Goal: Task Accomplishment & Management: Manage account settings

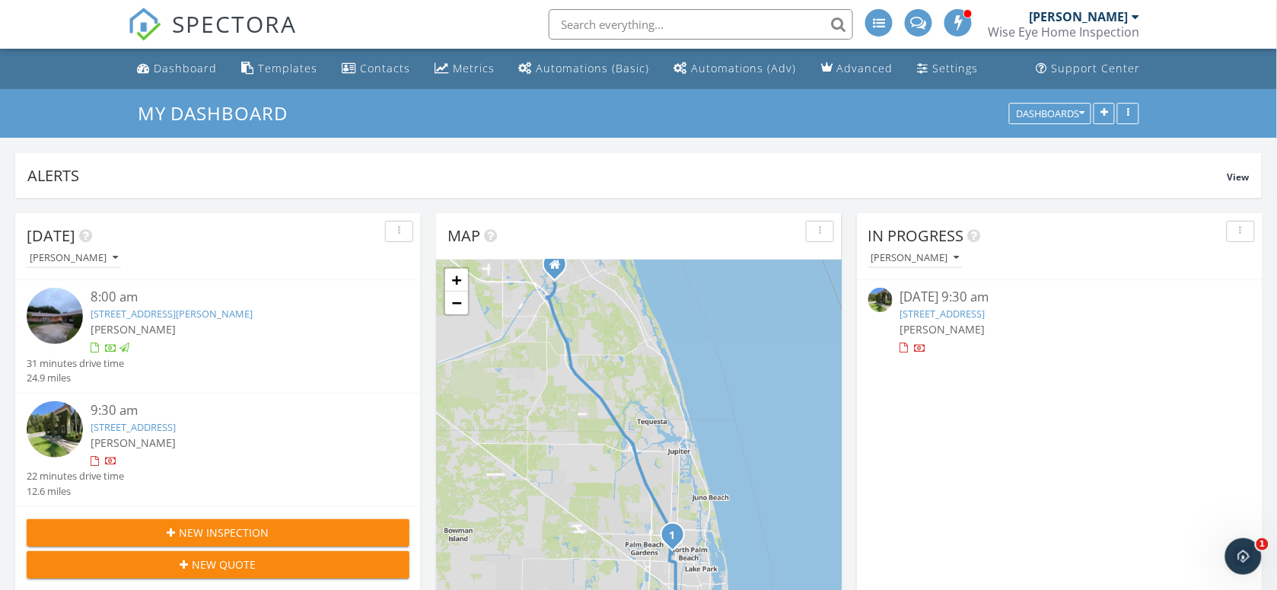
click at [155, 423] on link "201 Via Las Brisas, Palm Beach, FL 33480" at bounding box center [133, 427] width 85 height 14
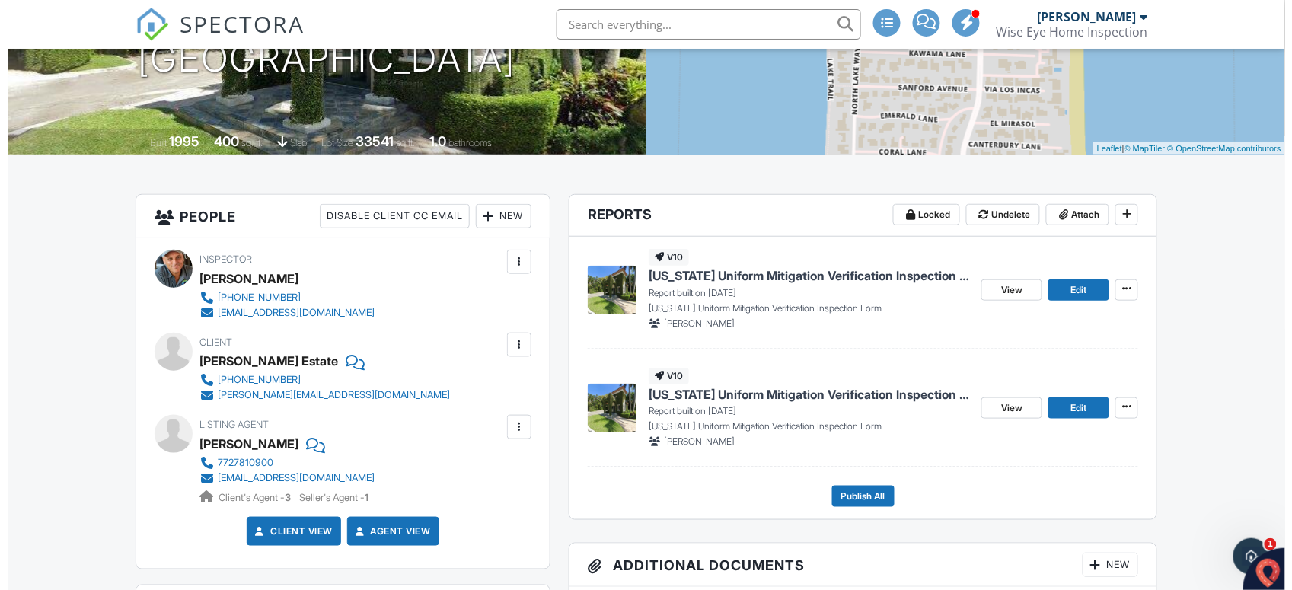
scroll to position [285, 0]
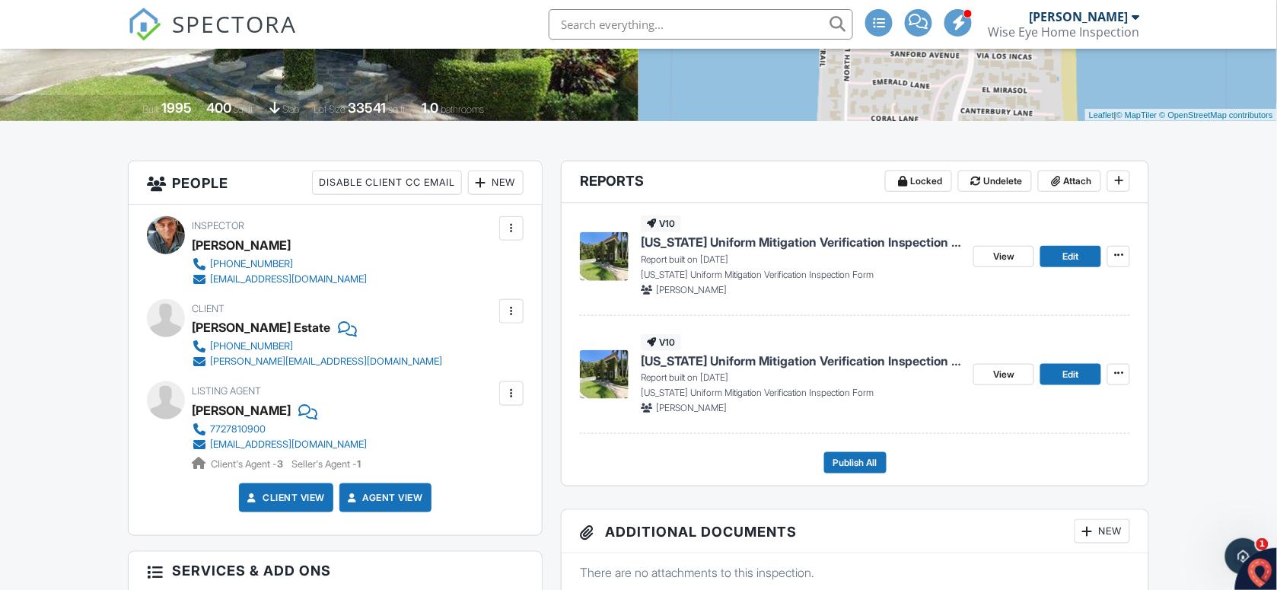
click at [515, 311] on div at bounding box center [511, 311] width 15 height 15
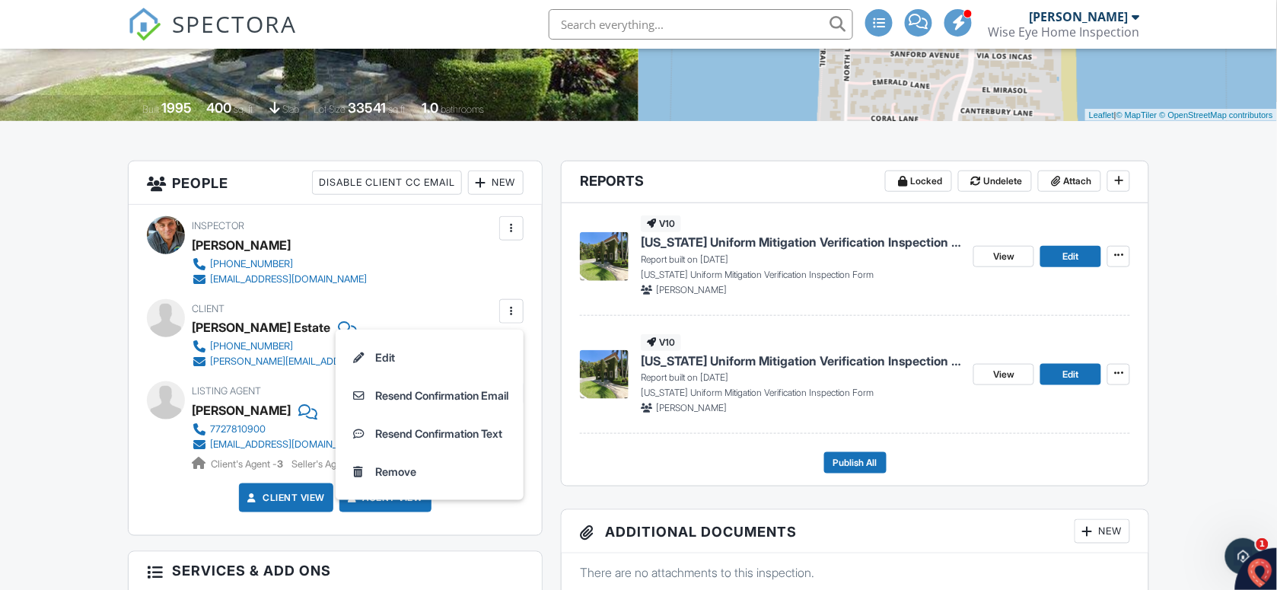
click at [512, 310] on div at bounding box center [511, 311] width 15 height 15
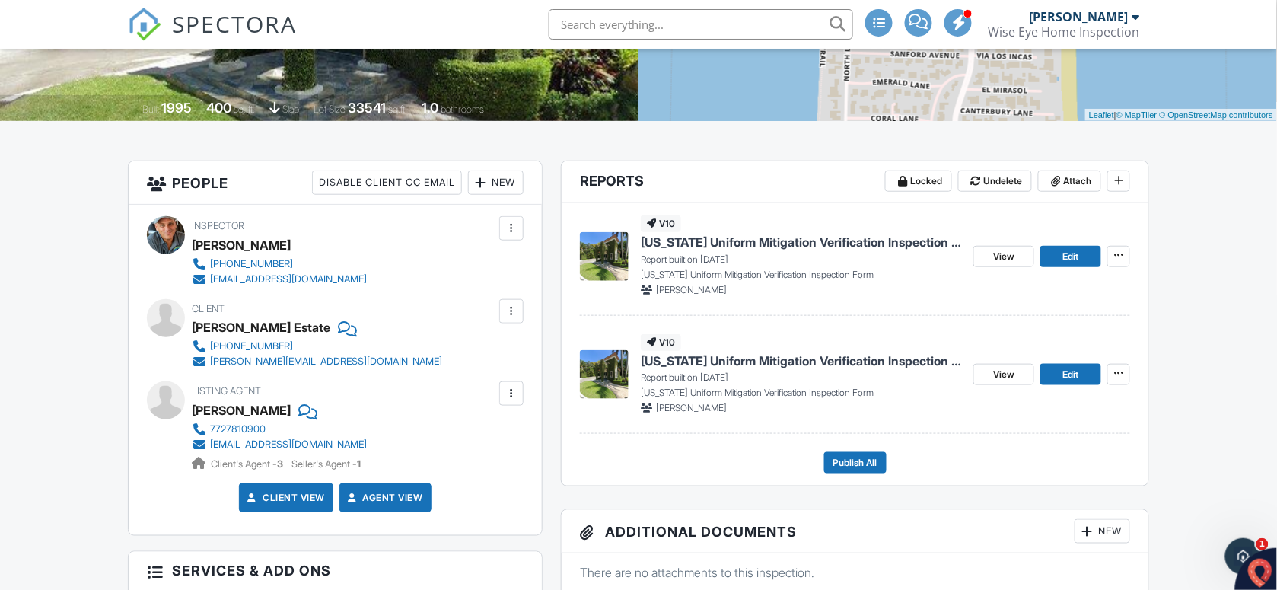
click at [511, 312] on div at bounding box center [511, 311] width 15 height 15
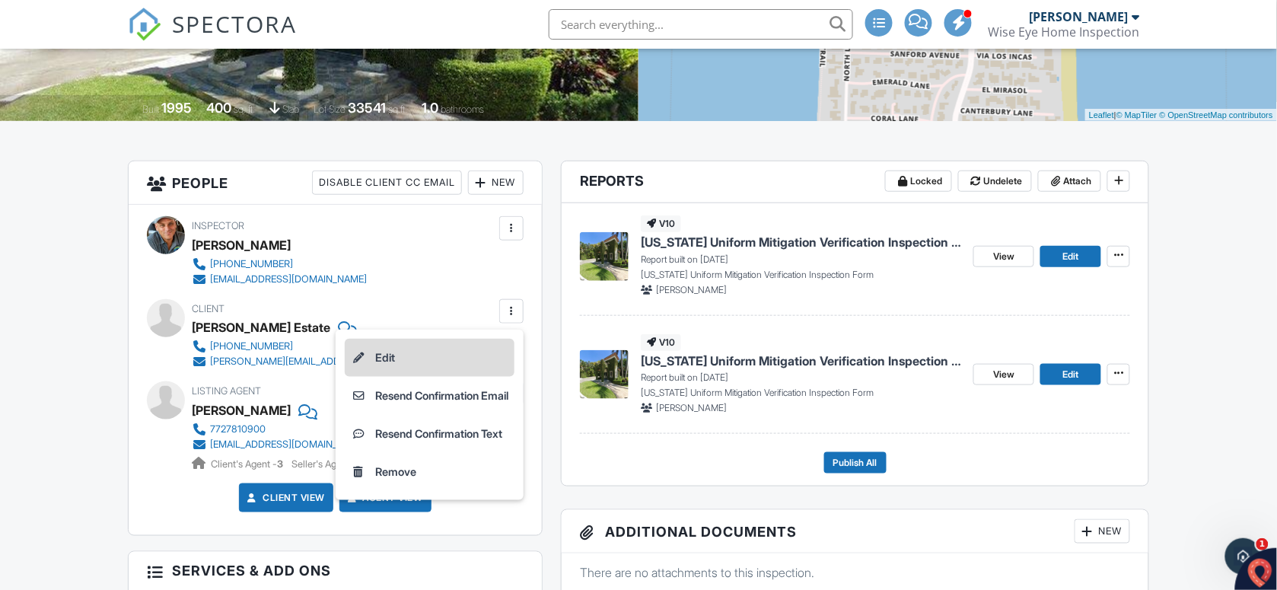
click at [432, 356] on li "Edit" at bounding box center [430, 358] width 170 height 38
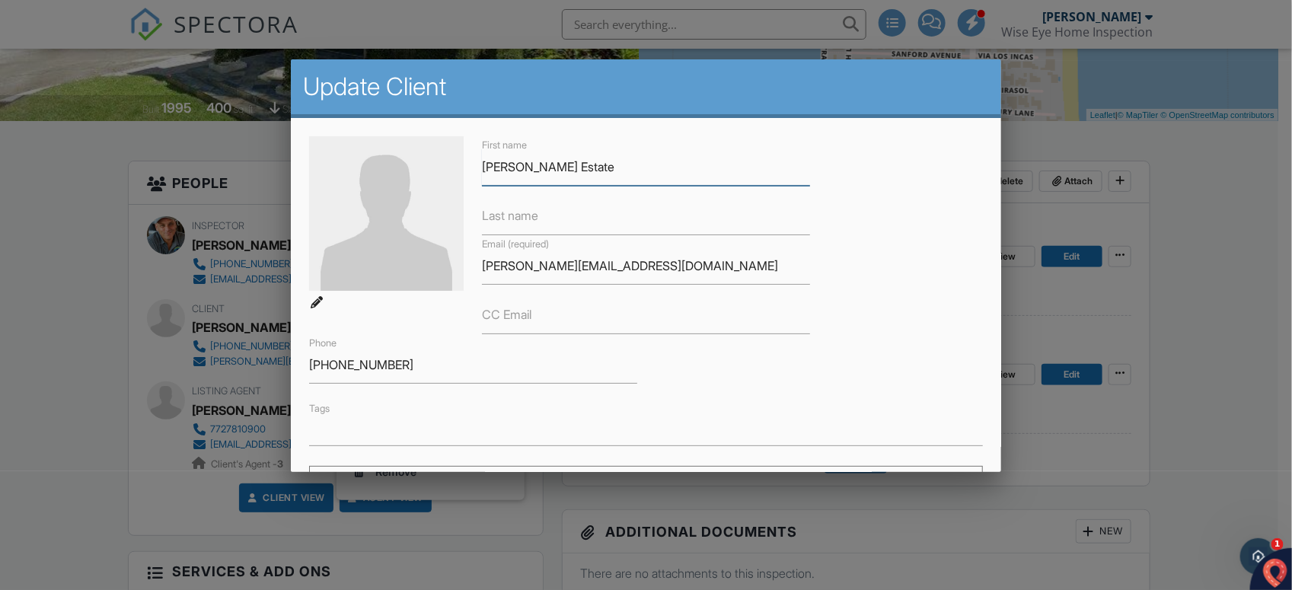
click at [575, 164] on input "Phipps Estate" at bounding box center [646, 166] width 328 height 37
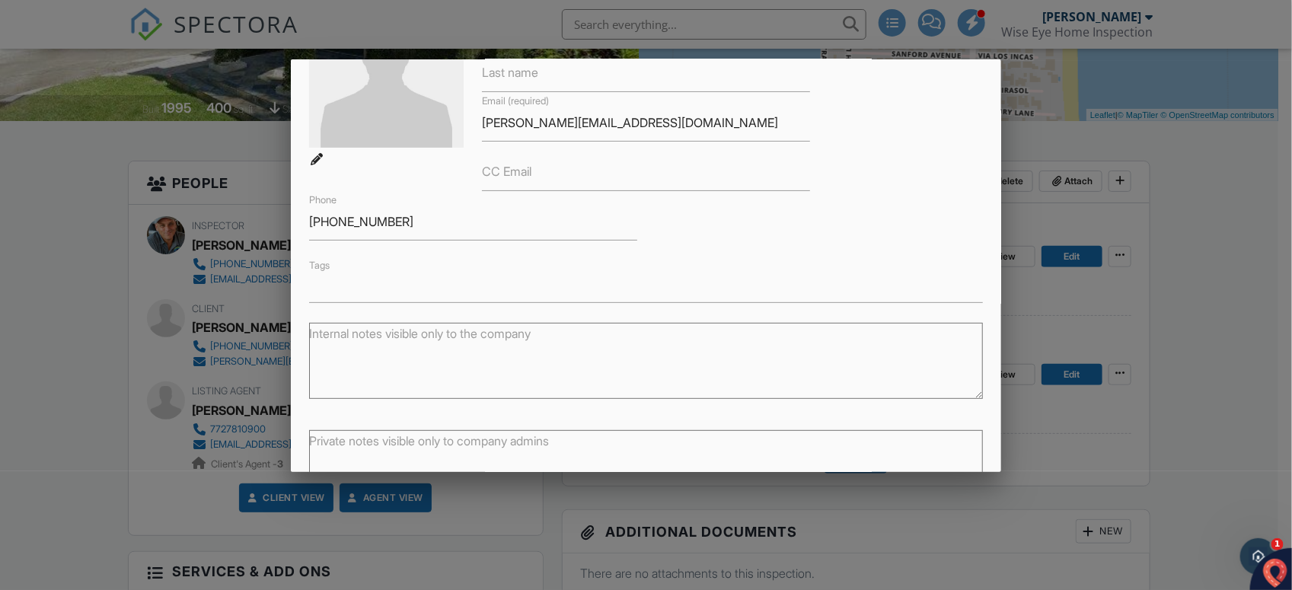
scroll to position [248, 0]
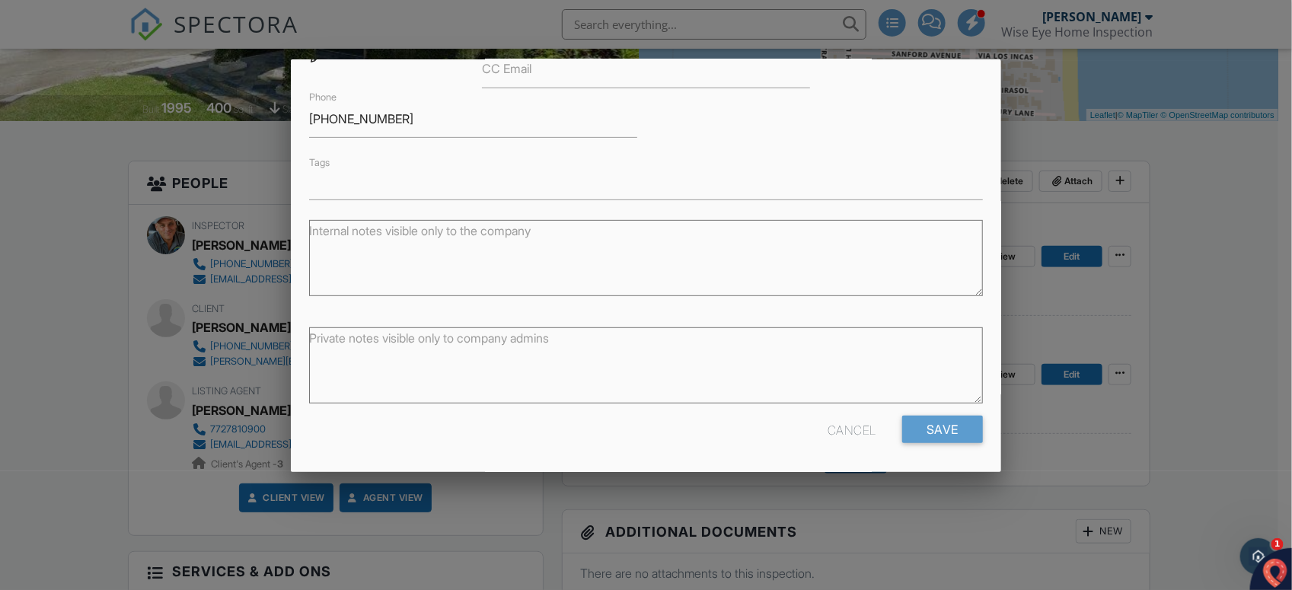
type input "Phipps Estate Homeowners Association"
click at [925, 426] on input "Save" at bounding box center [942, 429] width 81 height 27
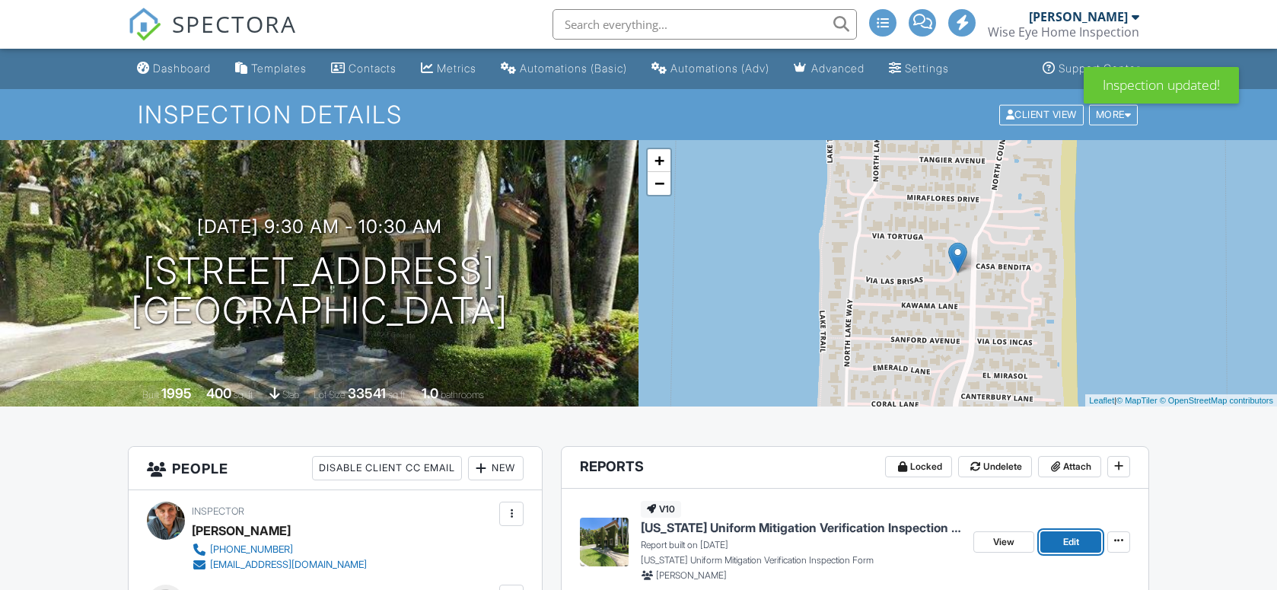
click at [1064, 534] on span "Edit" at bounding box center [1072, 541] width 16 height 15
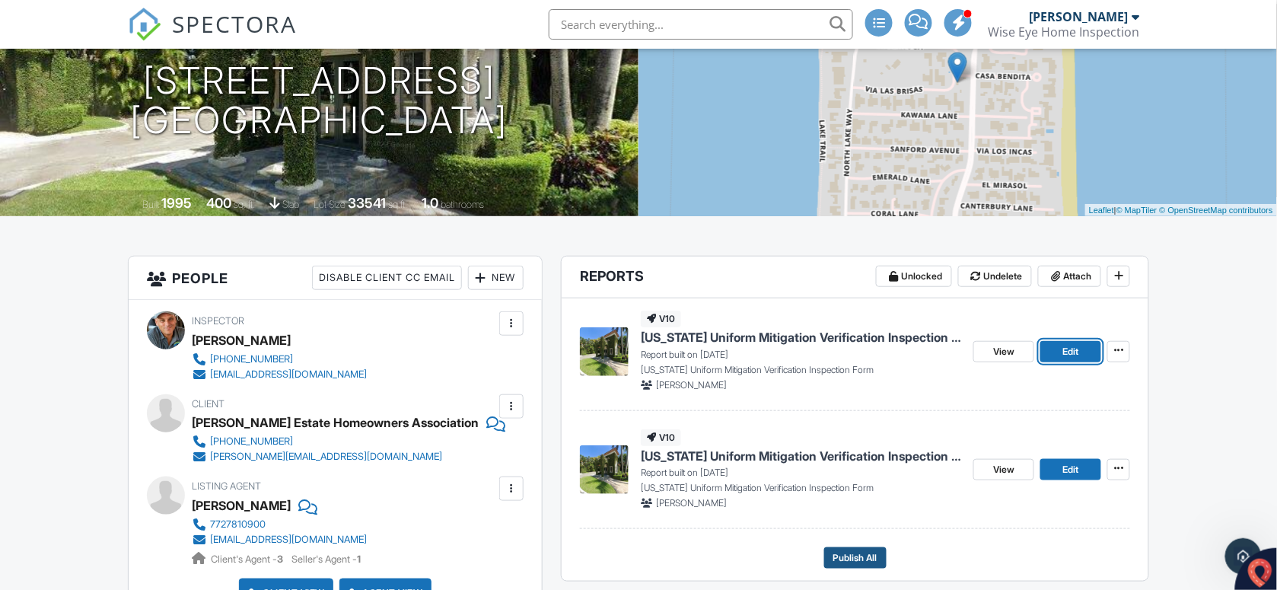
click at [870, 557] on span "Publish All" at bounding box center [856, 557] width 44 height 15
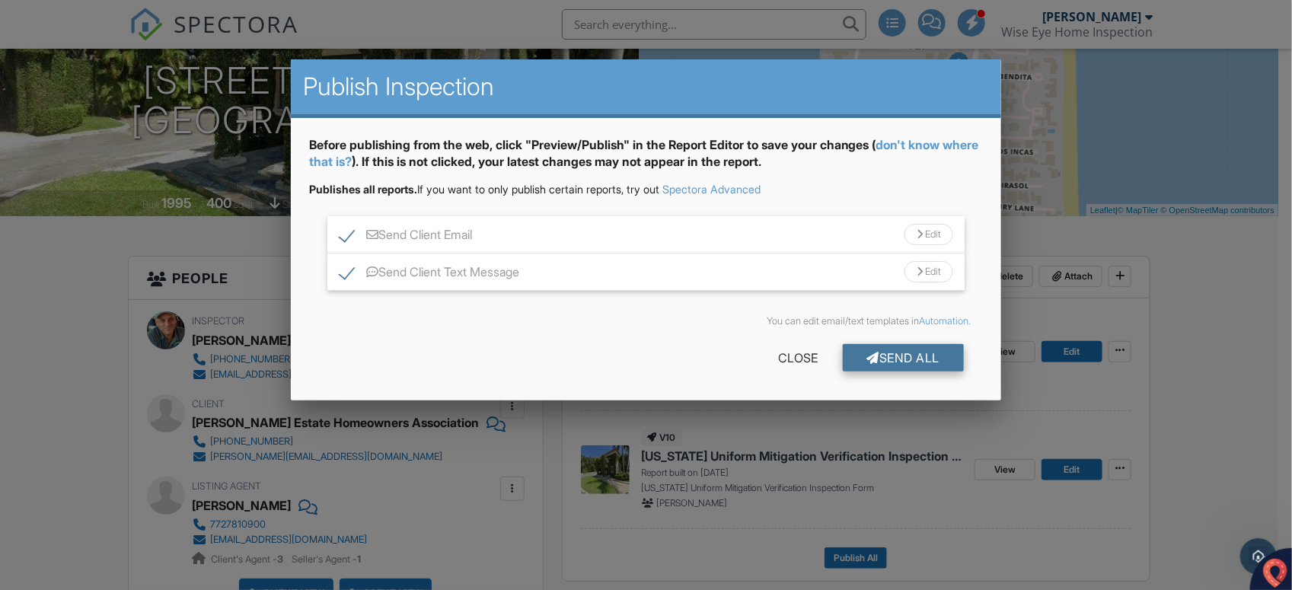
click at [914, 354] on div "Send All" at bounding box center [904, 357] width 122 height 27
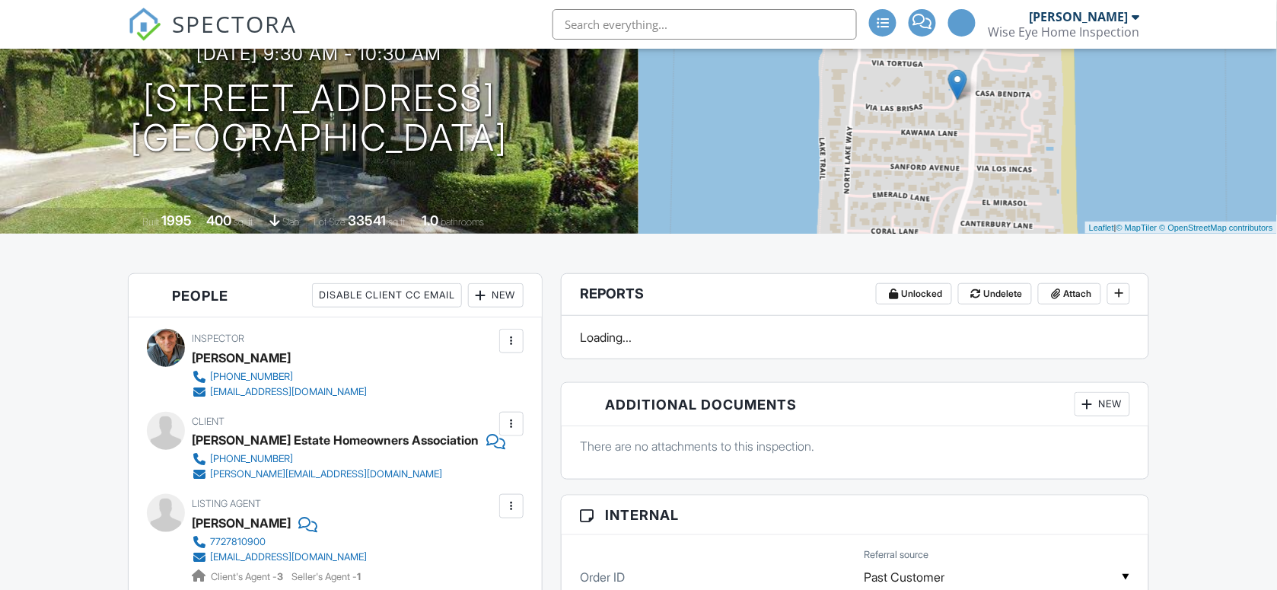
scroll to position [95, 0]
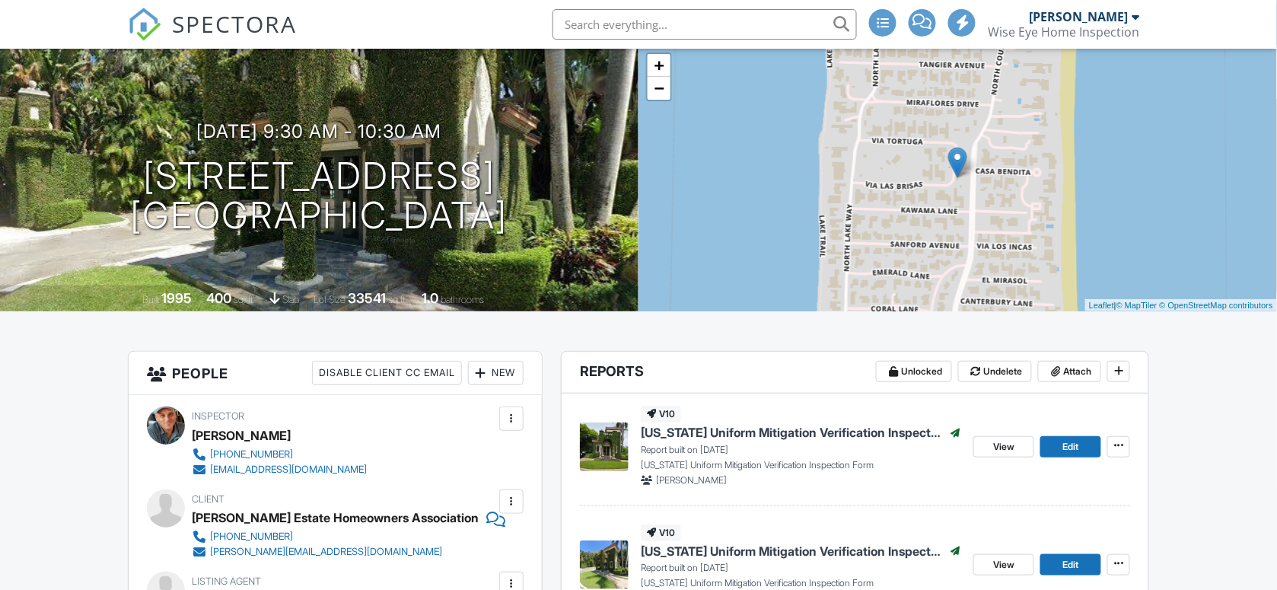
click at [454, 77] on div "09/29/2025 9:30 am - 10:30 am 201 Via Las Brisas Palm Beach, FL 33480 Built 199…" at bounding box center [319, 178] width 639 height 266
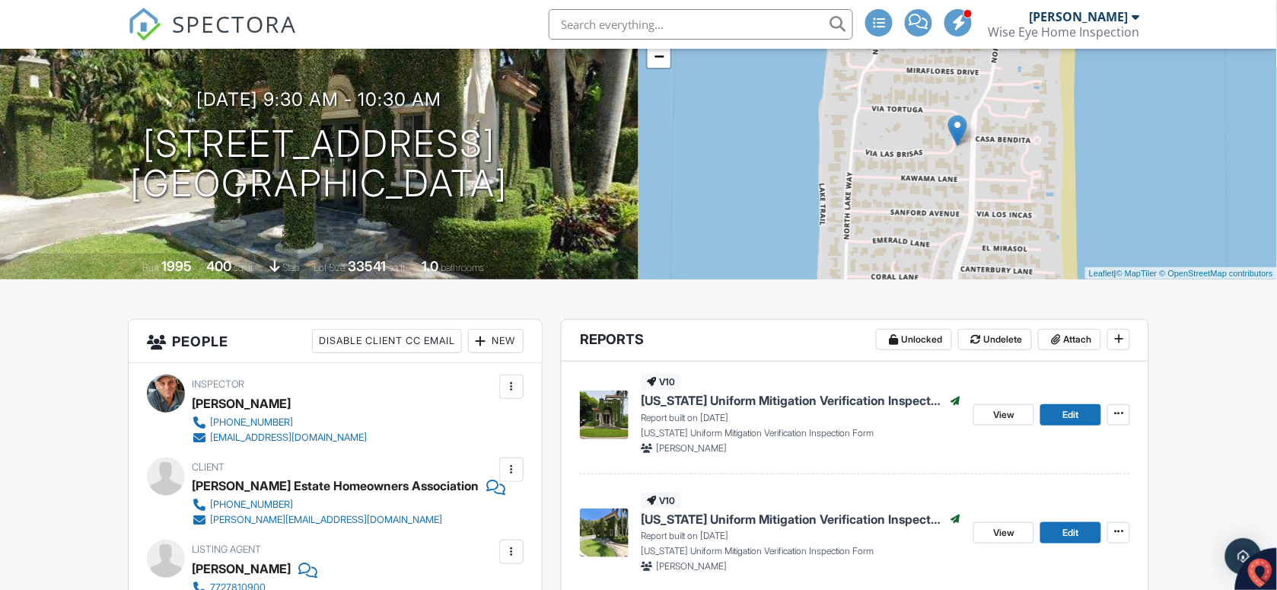
scroll to position [0, 0]
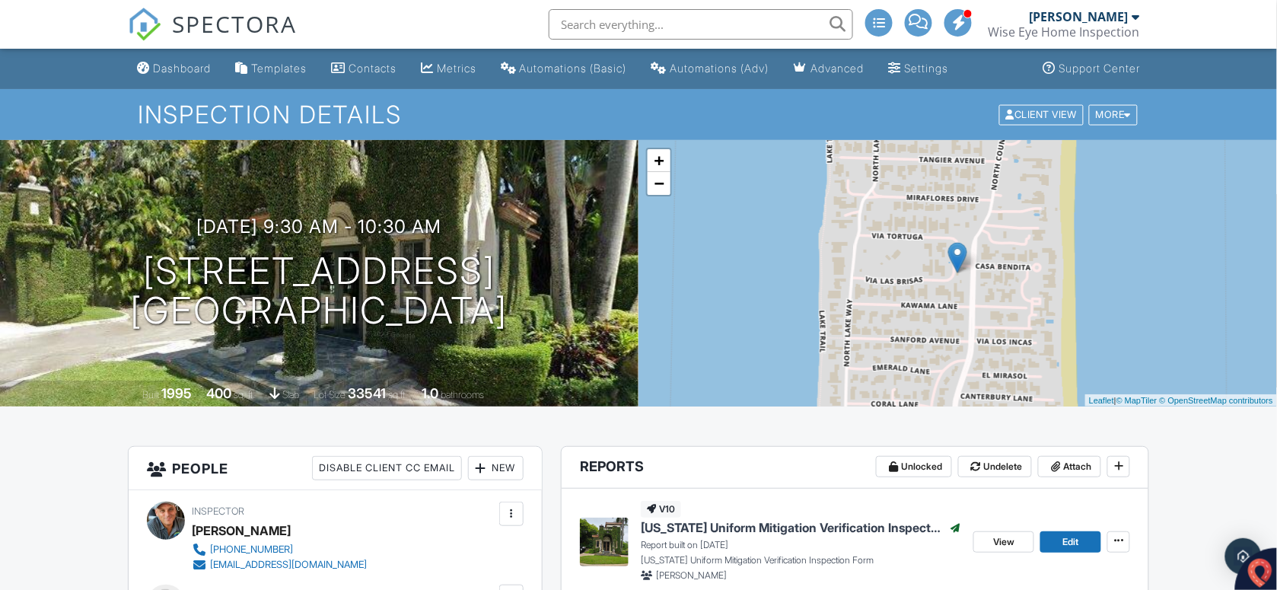
click at [180, 70] on div "Dashboard" at bounding box center [182, 68] width 58 height 13
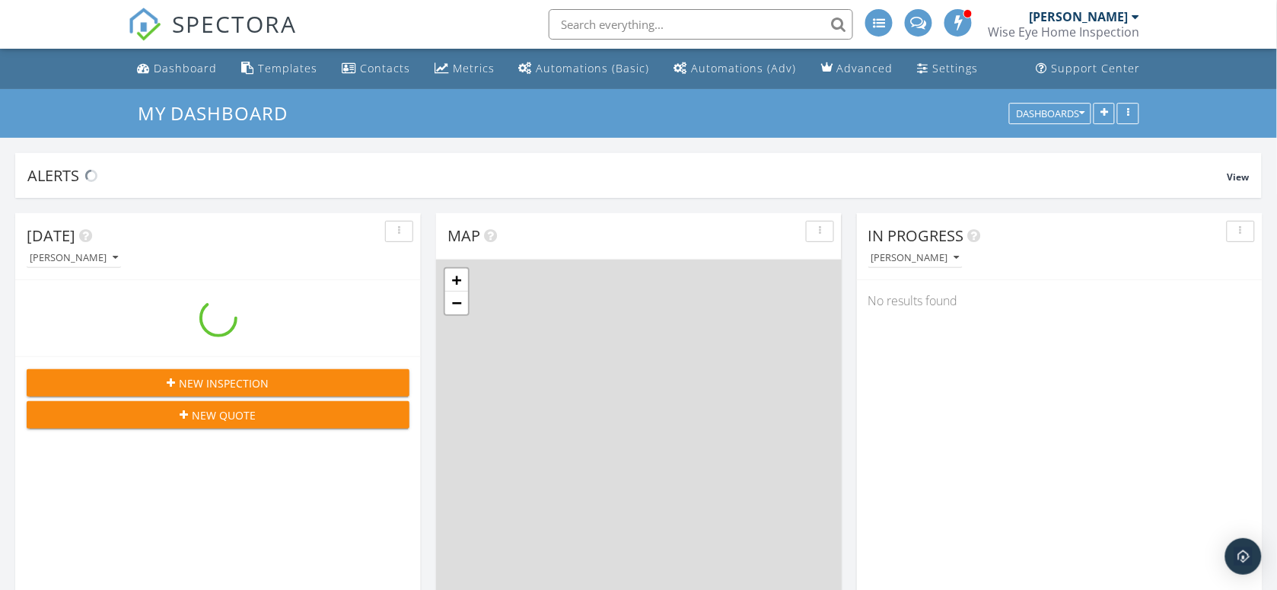
scroll to position [1414, 1307]
